Goal: Task Accomplishment & Management: Manage account settings

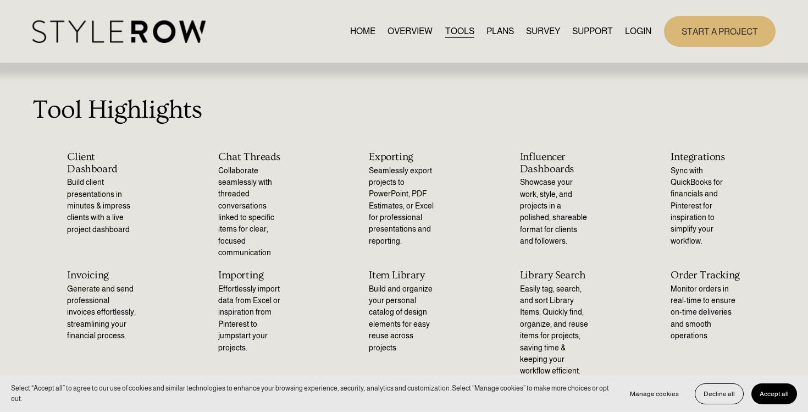
click at [638, 30] on link "LOGIN" at bounding box center [638, 31] width 26 height 15
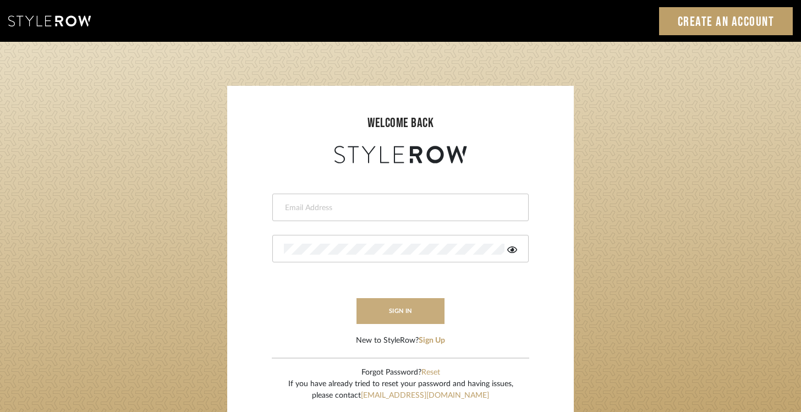
type input "[EMAIL_ADDRESS][DOMAIN_NAME]"
click at [390, 308] on button "sign in" at bounding box center [400, 311] width 88 height 26
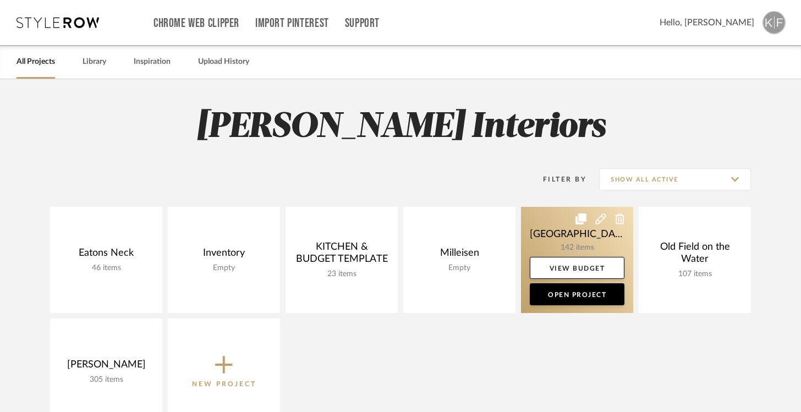
click at [580, 231] on link at bounding box center [577, 260] width 112 height 106
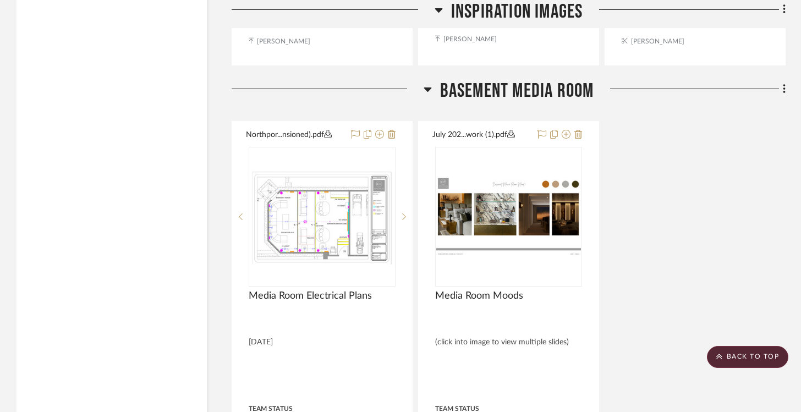
scroll to position [2287, 0]
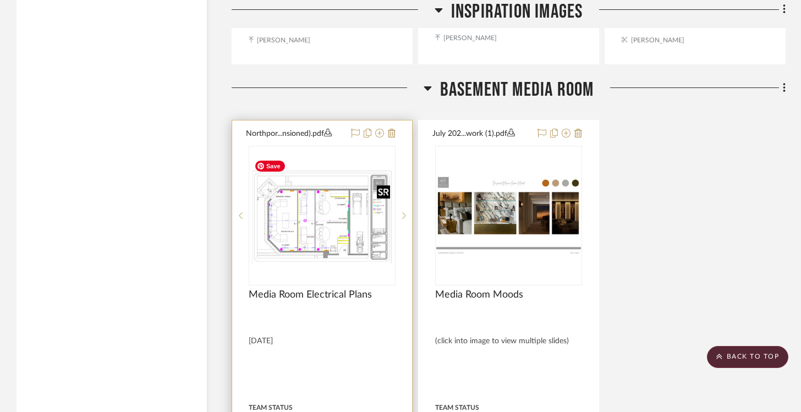
click at [313, 214] on img "0" at bounding box center [322, 216] width 145 height 96
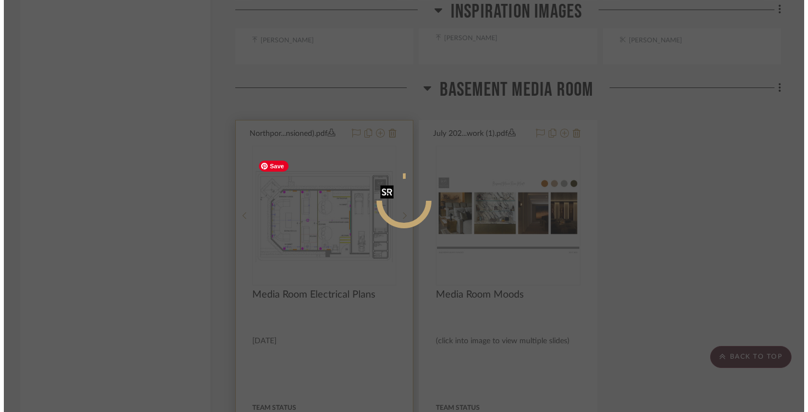
scroll to position [0, 0]
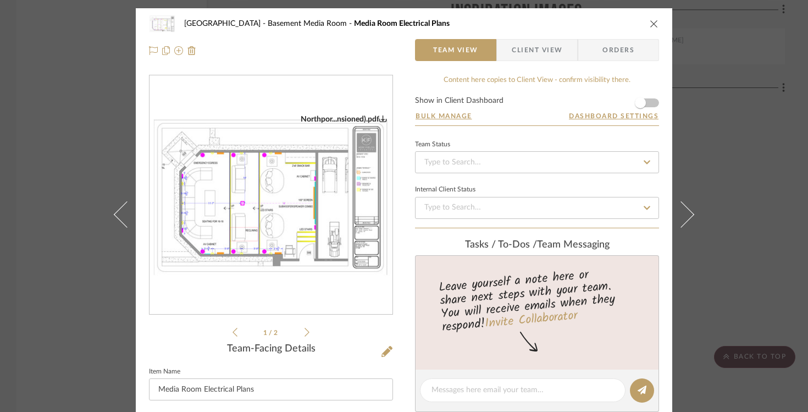
click at [653, 23] on icon "close" at bounding box center [654, 23] width 9 height 9
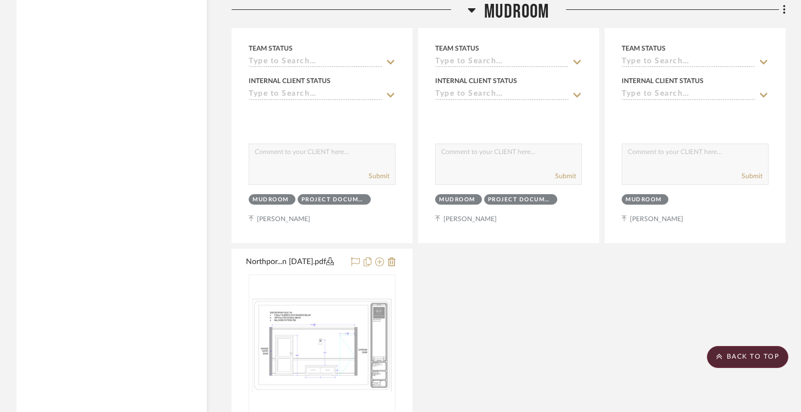
scroll to position [12096, 0]
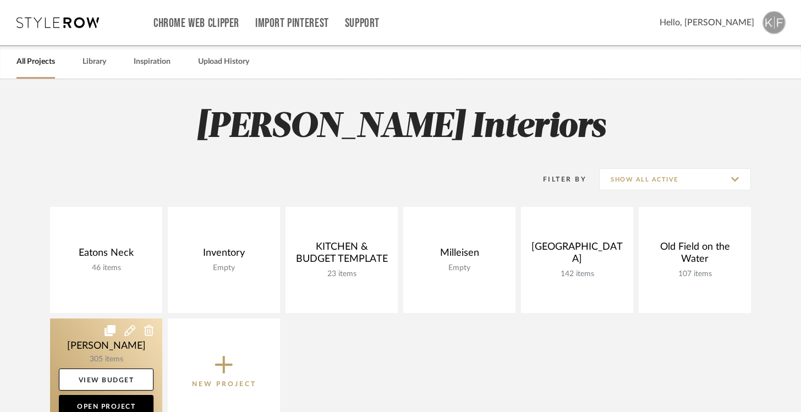
click at [113, 349] on link at bounding box center [106, 371] width 112 height 106
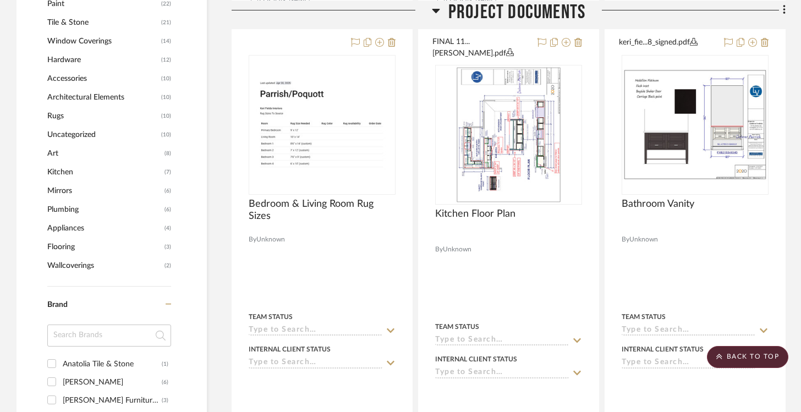
scroll to position [770, 0]
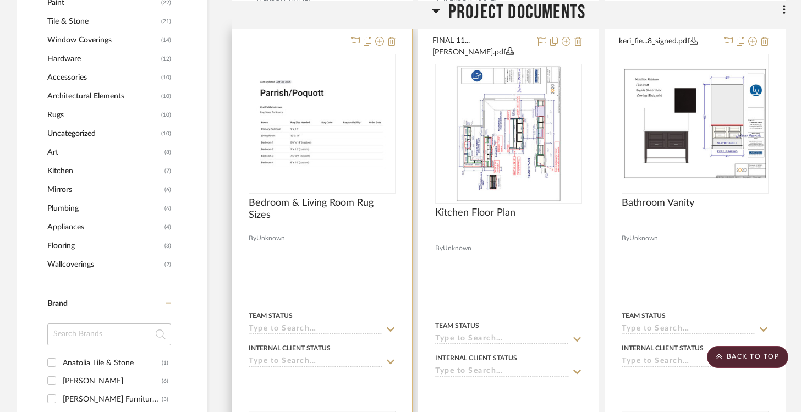
click at [391, 325] on icon at bounding box center [390, 329] width 10 height 9
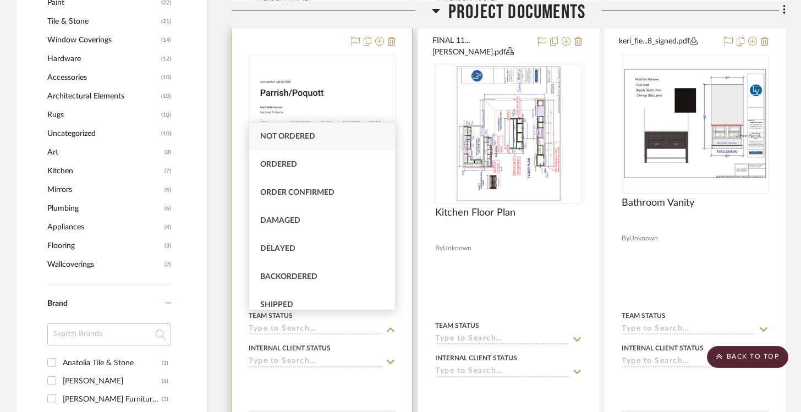
click at [407, 258] on div at bounding box center [322, 274] width 180 height 491
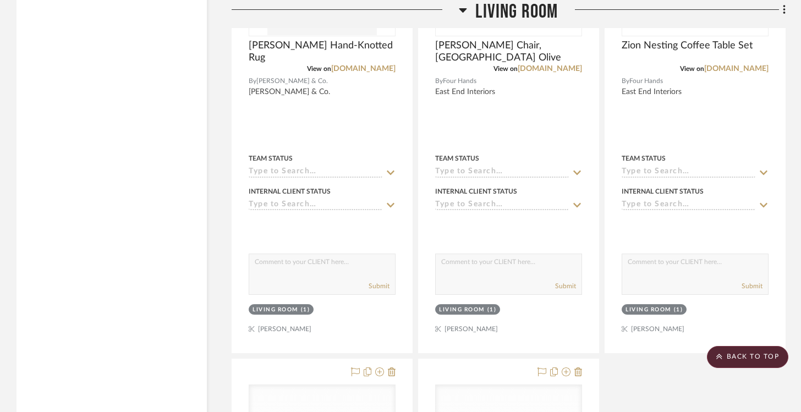
scroll to position [4135, 0]
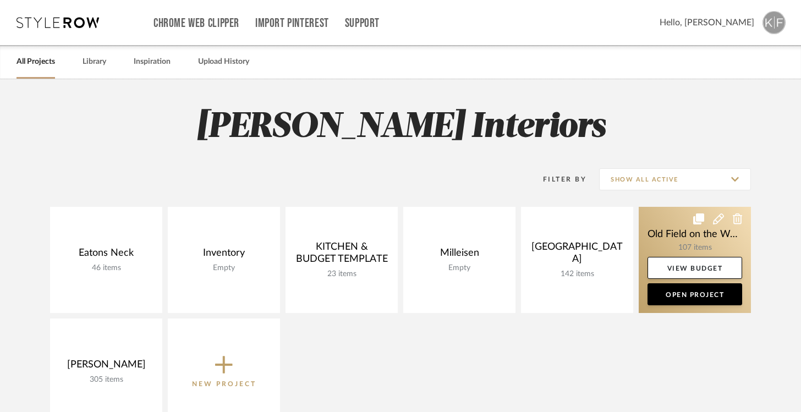
click at [695, 243] on link at bounding box center [694, 260] width 112 height 106
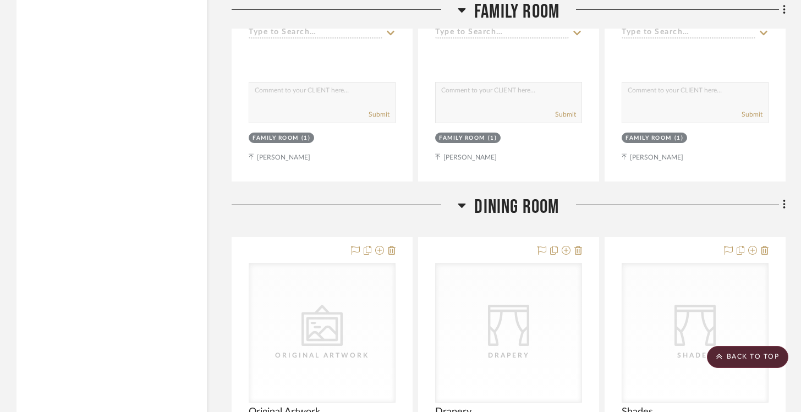
scroll to position [4816, 0]
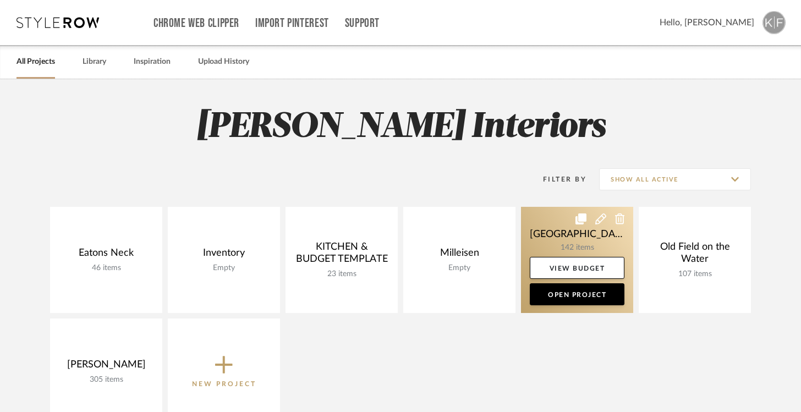
click at [571, 236] on link at bounding box center [577, 260] width 112 height 106
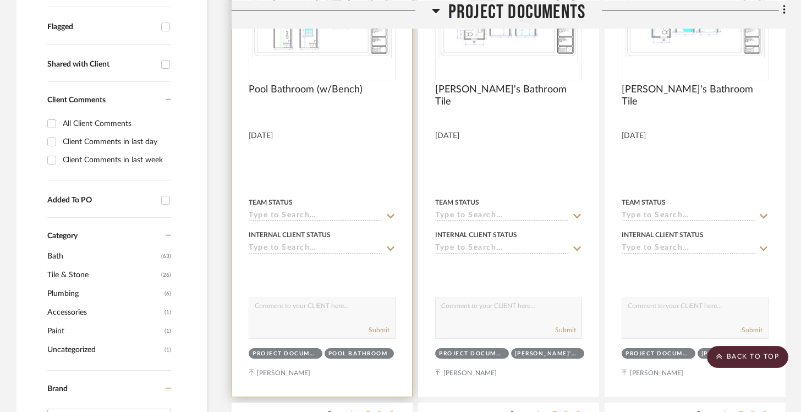
scroll to position [387, 0]
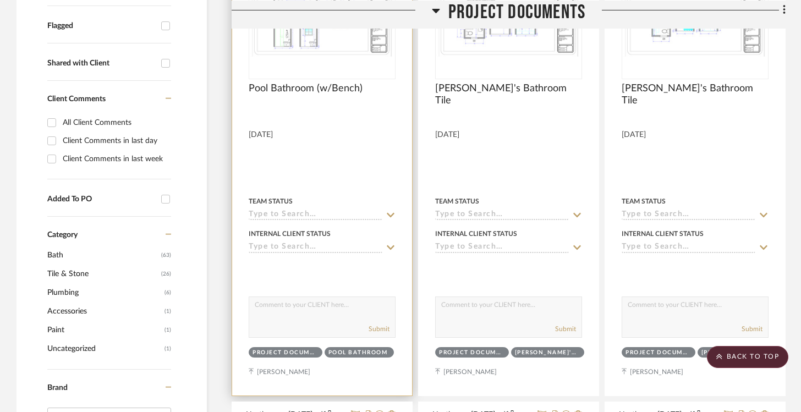
click at [394, 247] on icon at bounding box center [390, 247] width 10 height 9
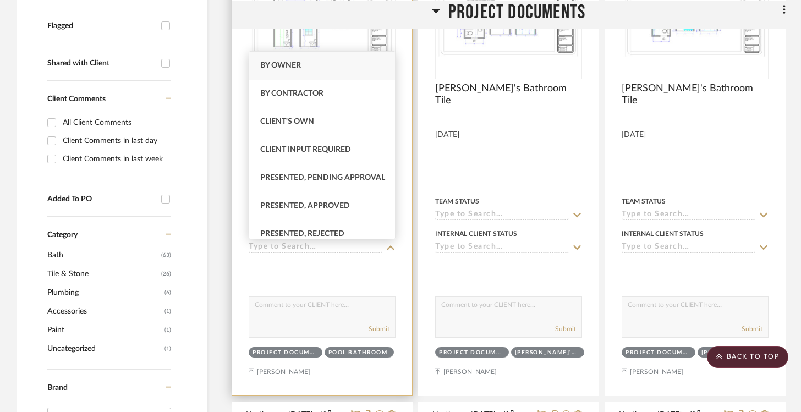
click at [406, 172] on div at bounding box center [322, 154] width 180 height 481
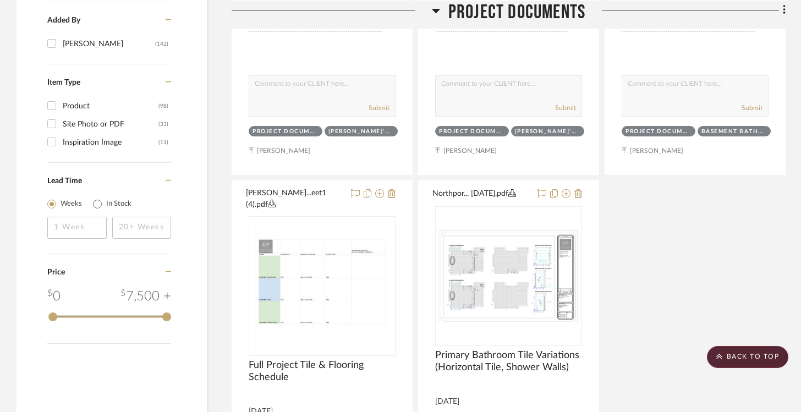
scroll to position [1151, 0]
